Goal: Obtain resource: Obtain resource

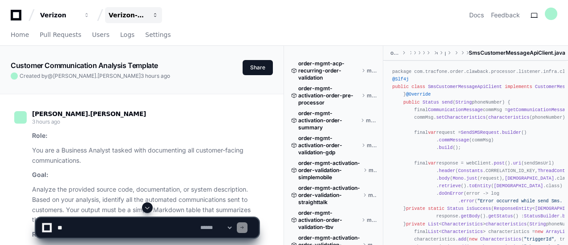
click at [155, 16] on span "button" at bounding box center [155, 15] width 6 height 6
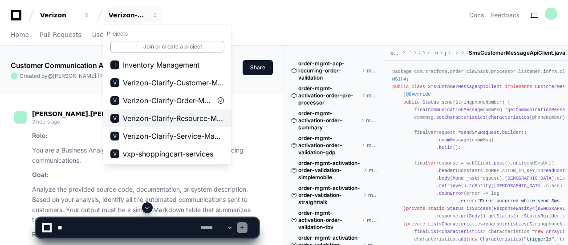
click at [173, 117] on span "Verizon-Clarify-Resource-Management" at bounding box center [173, 118] width 101 height 11
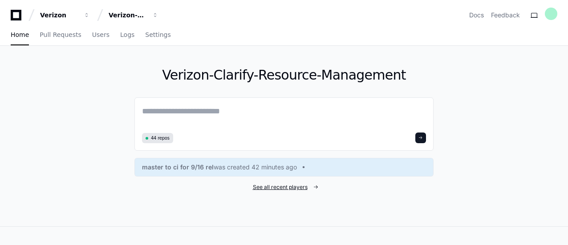
click at [288, 187] on span "See all recent players" at bounding box center [280, 187] width 55 height 7
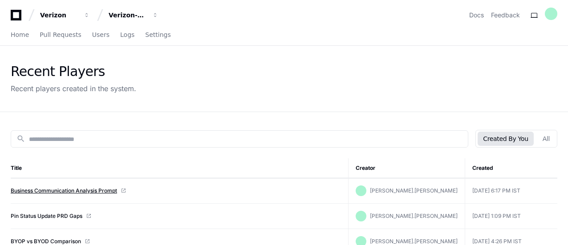
click at [105, 190] on link "Business Communication Analysis Prompt" at bounding box center [64, 190] width 106 height 7
click at [157, 11] on button "Verizon-Clarify-Resource-Management" at bounding box center [133, 15] width 57 height 16
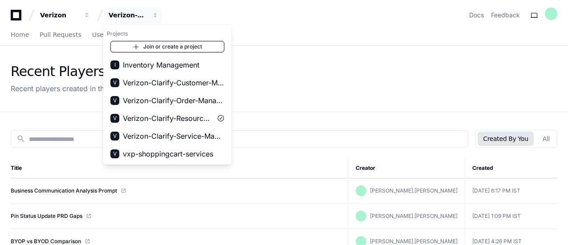
click at [160, 45] on link "Join or create a project" at bounding box center [167, 47] width 114 height 12
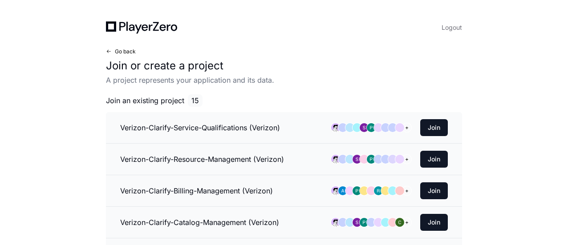
click at [108, 51] on span at bounding box center [108, 51] width 5 height 5
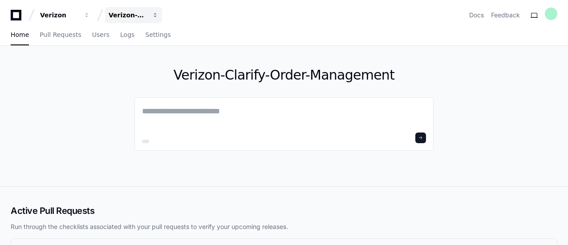
click at [155, 16] on span "button" at bounding box center [155, 15] width 6 height 6
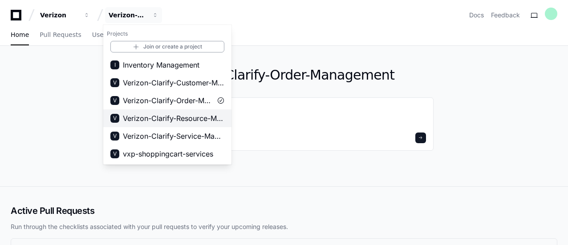
click at [175, 117] on span "Verizon-Clarify-Resource-Management" at bounding box center [173, 118] width 101 height 11
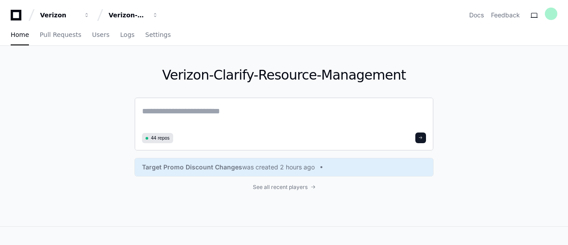
click at [182, 115] on textarea at bounding box center [284, 117] width 284 height 25
paste textarea "**********"
type textarea "**********"
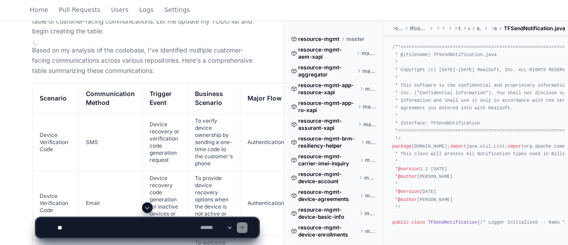
scroll to position [1191, 0]
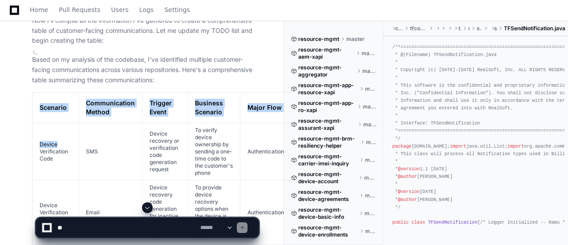
drag, startPoint x: 39, startPoint y: 124, endPoint x: 77, endPoint y: 142, distance: 41.6
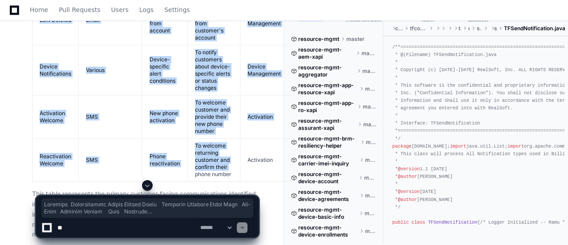
scroll to position [2186, 0]
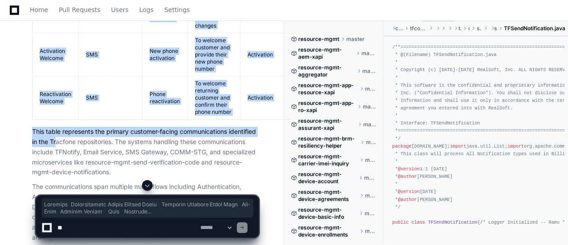
copy article "Scenario Communication Method Trigger Event Business Scenario Major Flow Sub-Fl…"
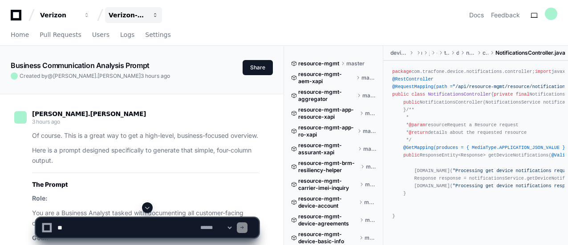
click at [156, 14] on span "button" at bounding box center [155, 15] width 6 height 6
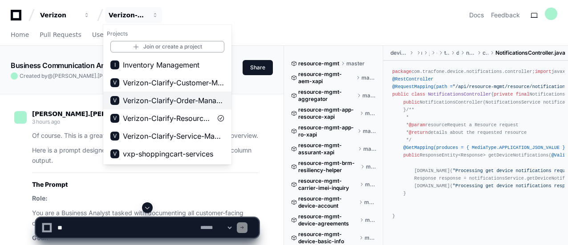
click at [183, 98] on span "Verizon-Clarify-Order-Management" at bounding box center [173, 100] width 101 height 11
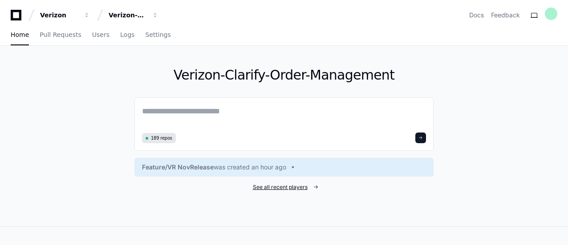
click at [292, 189] on span "See all recent players" at bounding box center [280, 187] width 55 height 7
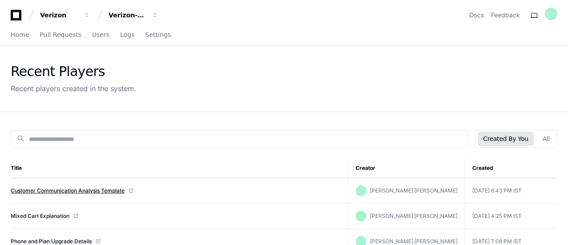
click at [114, 189] on link "Customer Communication Analysis Template" at bounding box center [68, 190] width 114 height 7
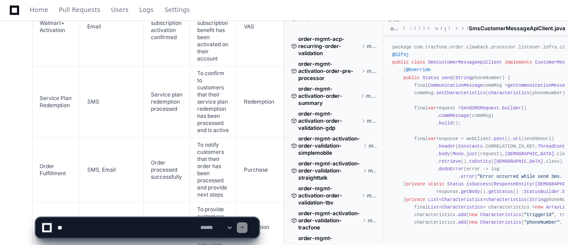
scroll to position [2138, 0]
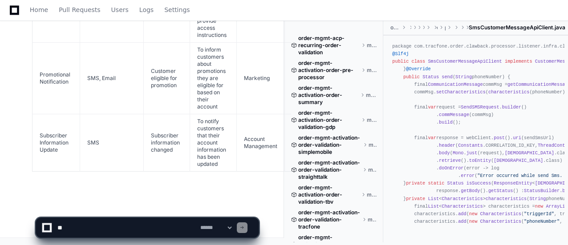
click at [112, 226] on textarea at bounding box center [127, 228] width 143 height 20
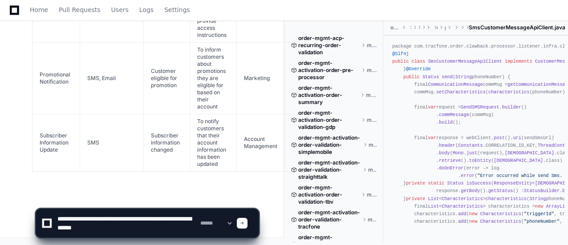
type textarea "**********"
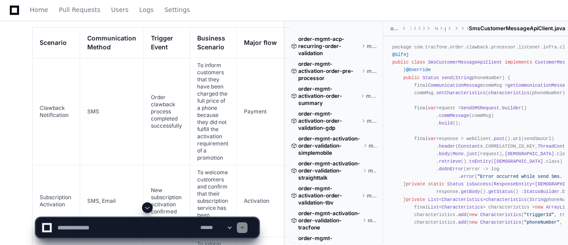
scroll to position [3729, 0]
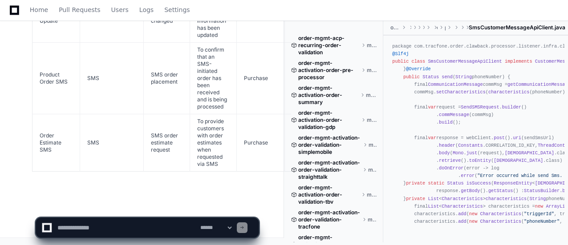
click at [147, 206] on app-app-chat-input "**********" at bounding box center [147, 220] width 223 height 36
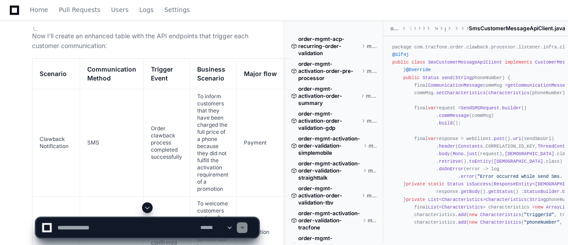
scroll to position [2428, 0]
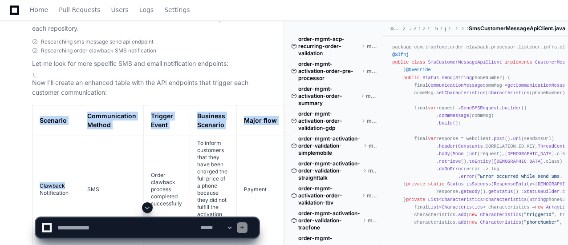
drag, startPoint x: 39, startPoint y: 133, endPoint x: 80, endPoint y: 164, distance: 51.1
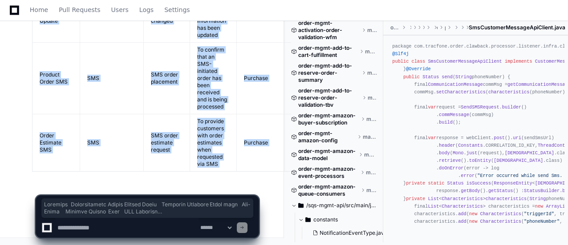
scroll to position [0, 0]
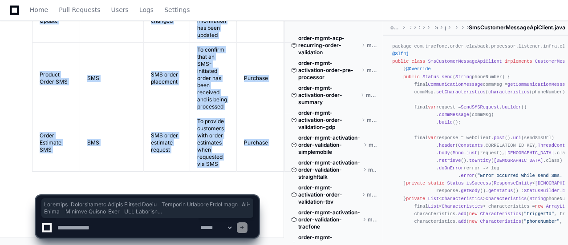
copy div "Scenario Communication Method Trigger Event Business Scenario Major flow Sub-Fl…"
